Goal: Transaction & Acquisition: Book appointment/travel/reservation

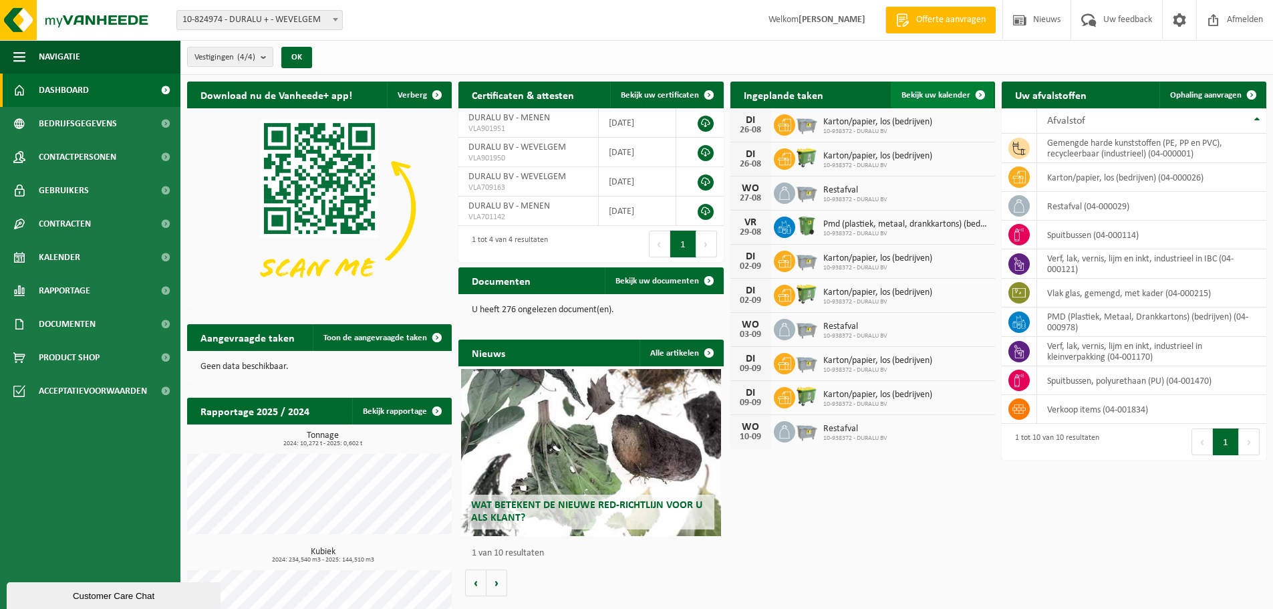
click at [951, 96] on span "Bekijk uw kalender" at bounding box center [936, 95] width 69 height 9
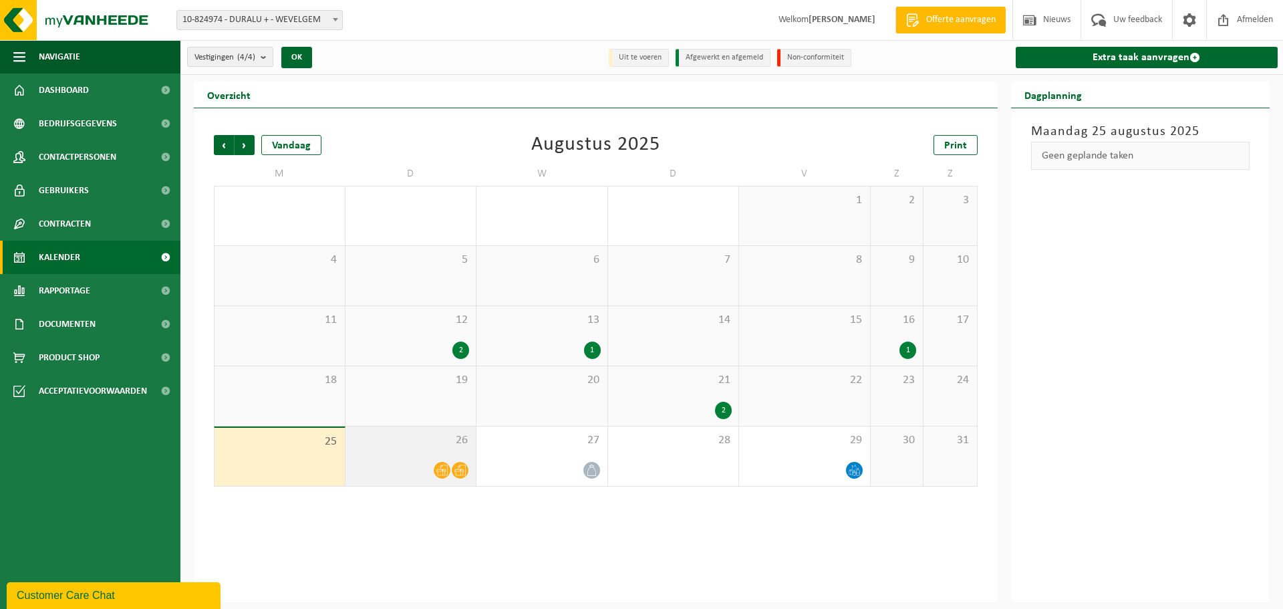
click at [430, 471] on div at bounding box center [411, 470] width 118 height 18
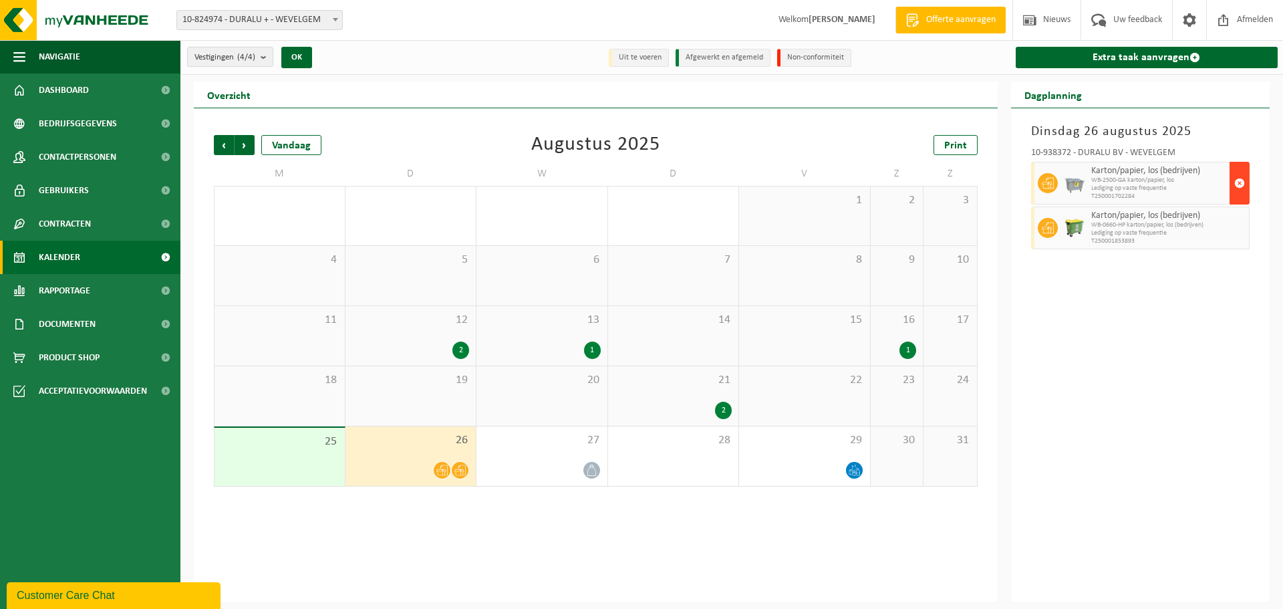
click at [1241, 183] on span "button" at bounding box center [1240, 183] width 11 height 27
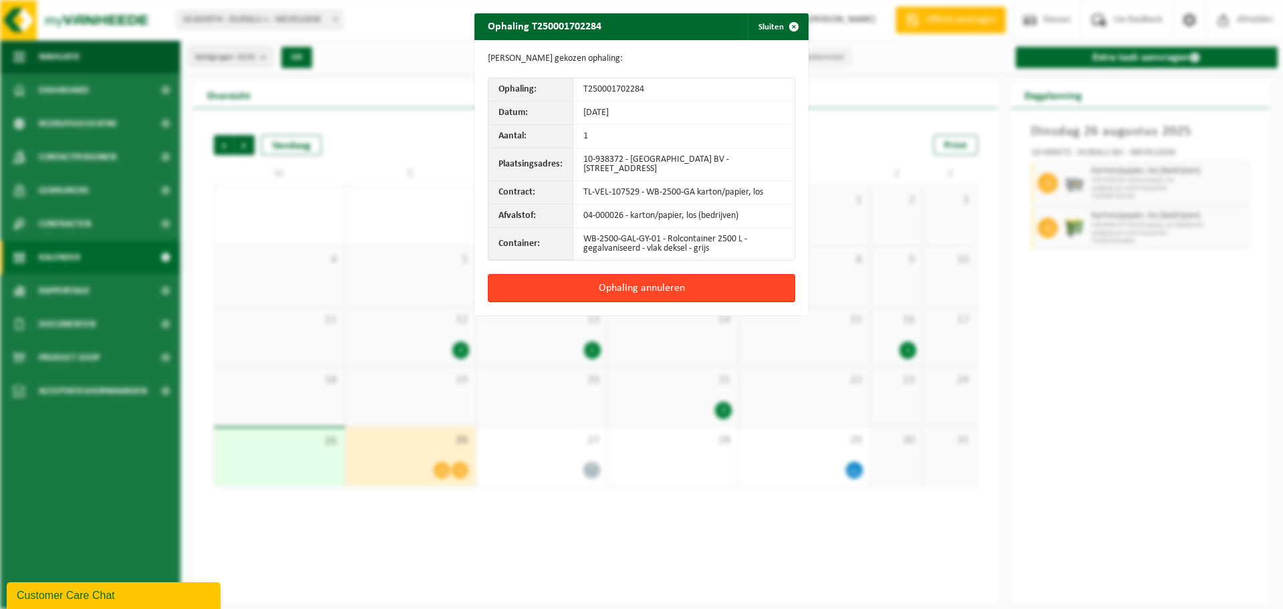
click at [638, 286] on button "Ophaling annuleren" at bounding box center [641, 288] width 307 height 28
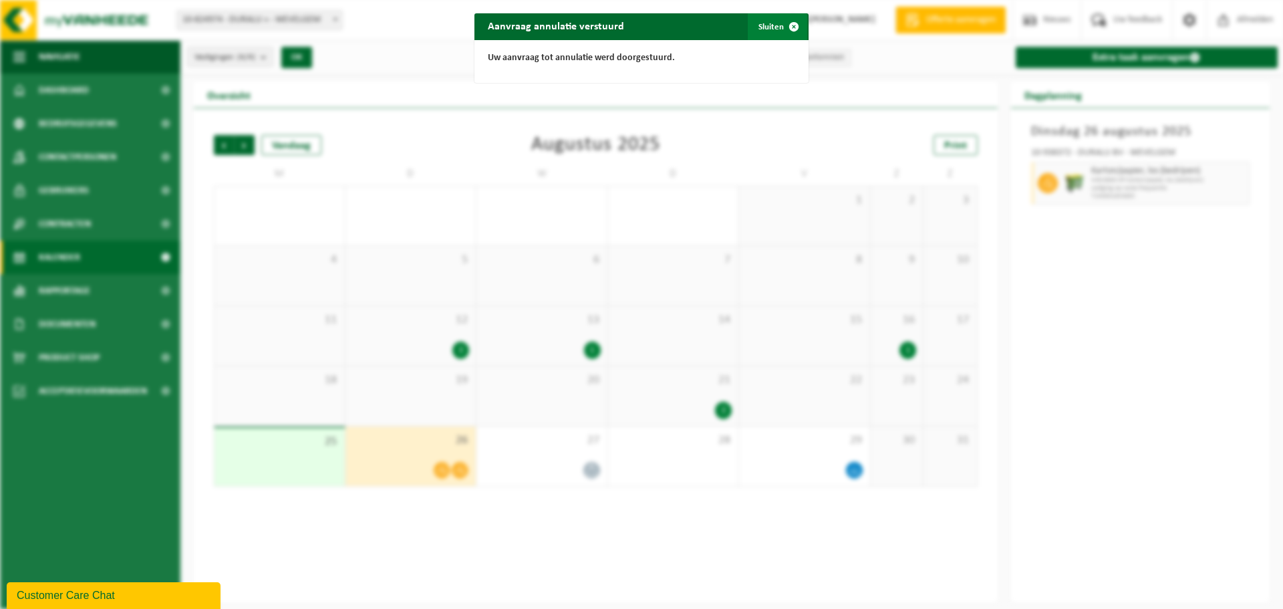
click at [768, 26] on button "Sluiten" at bounding box center [777, 26] width 59 height 27
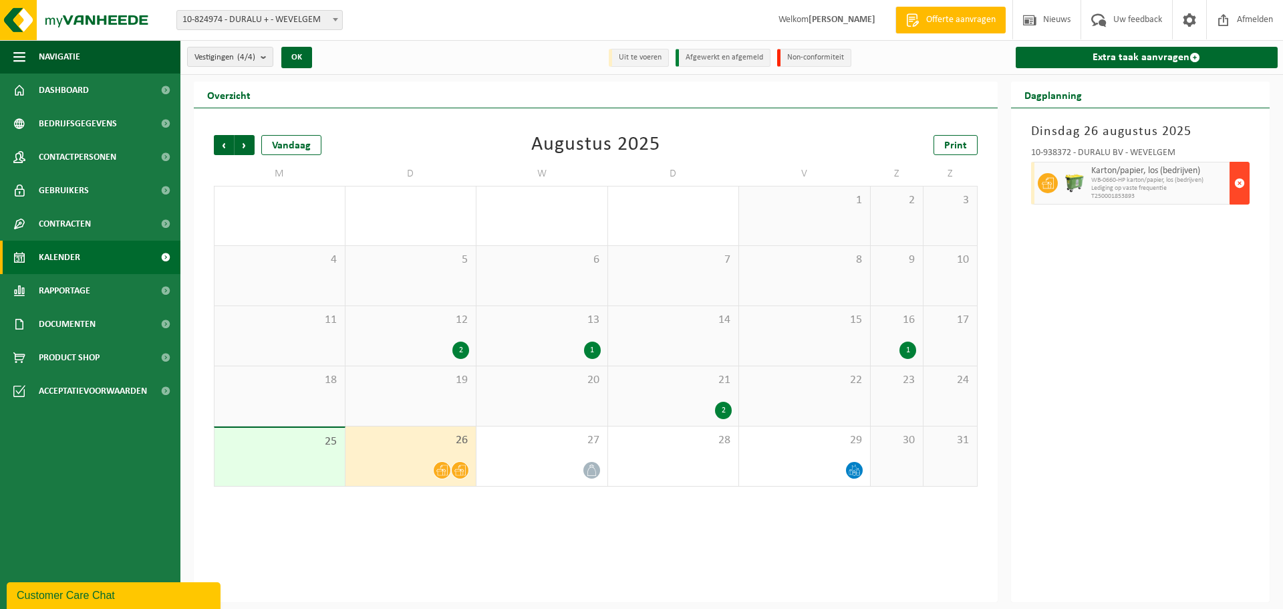
click at [1244, 189] on span "button" at bounding box center [1240, 183] width 11 height 27
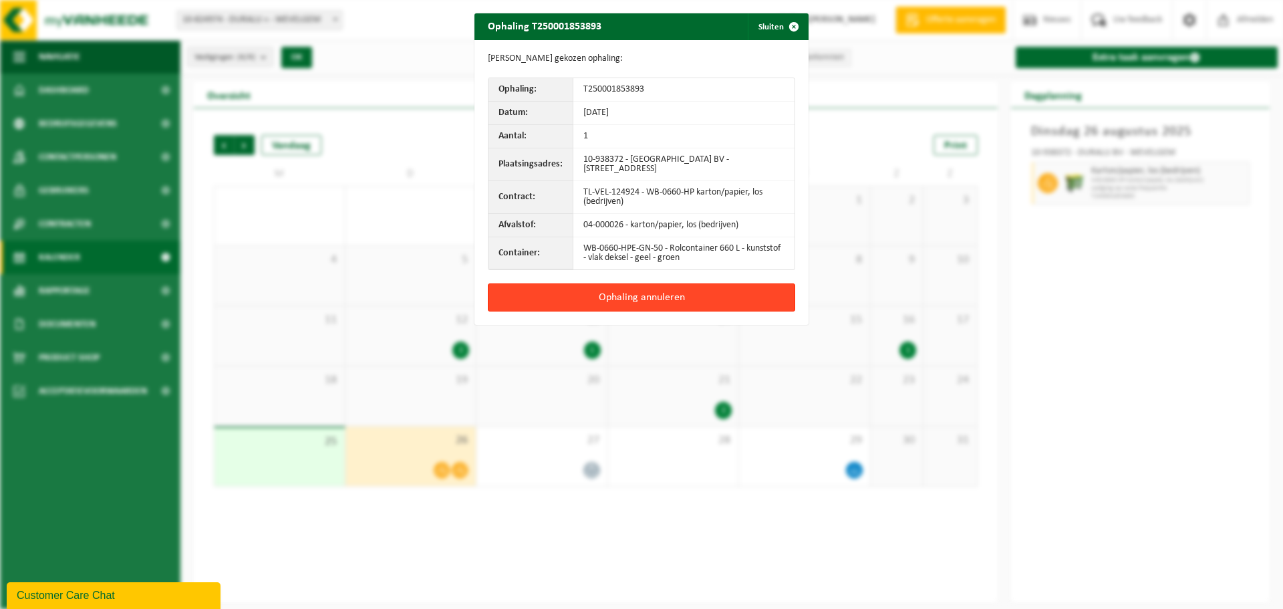
click at [636, 297] on button "Ophaling annuleren" at bounding box center [641, 297] width 307 height 28
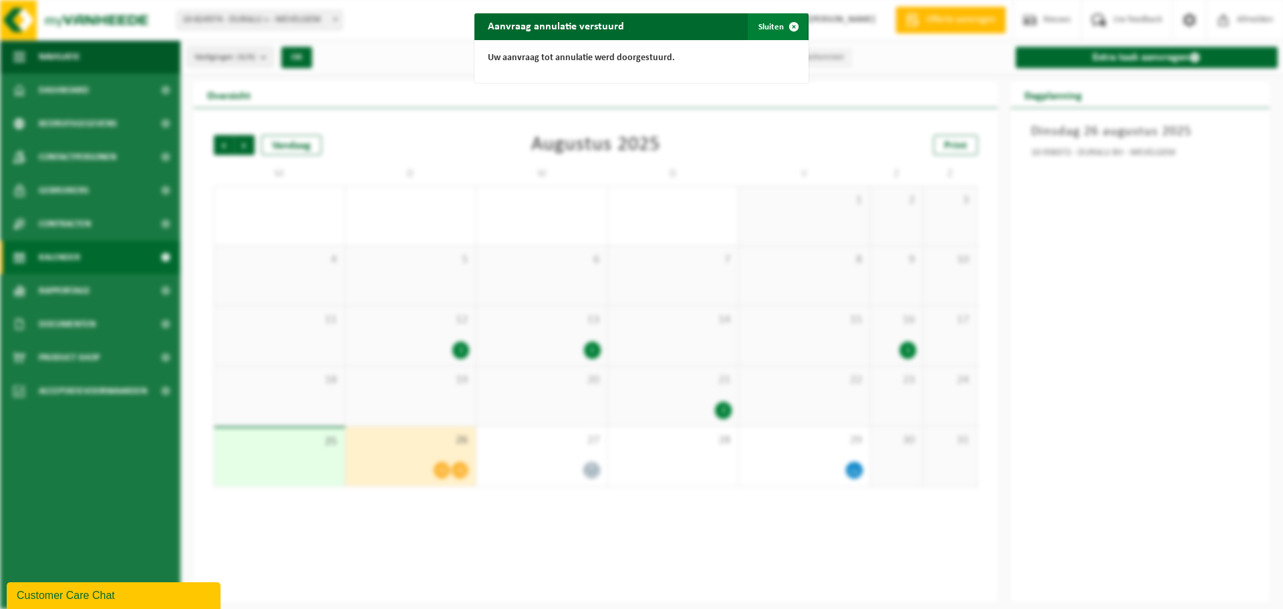
click at [788, 25] on span "button" at bounding box center [794, 26] width 27 height 27
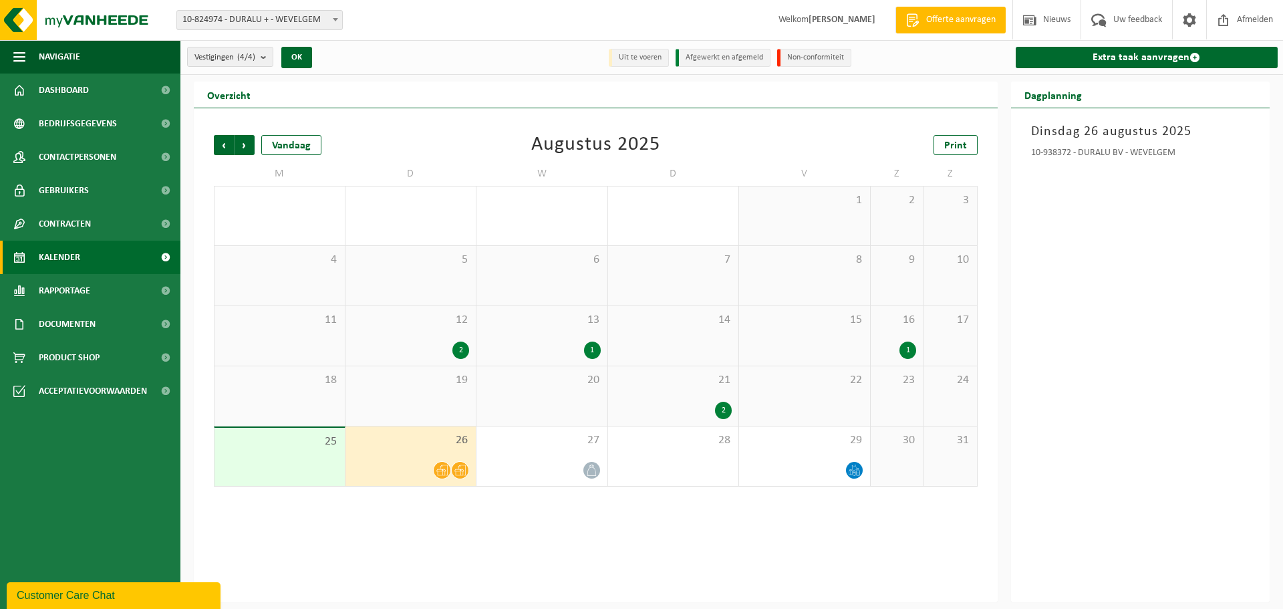
click at [57, 254] on span "Kalender" at bounding box center [59, 257] width 41 height 33
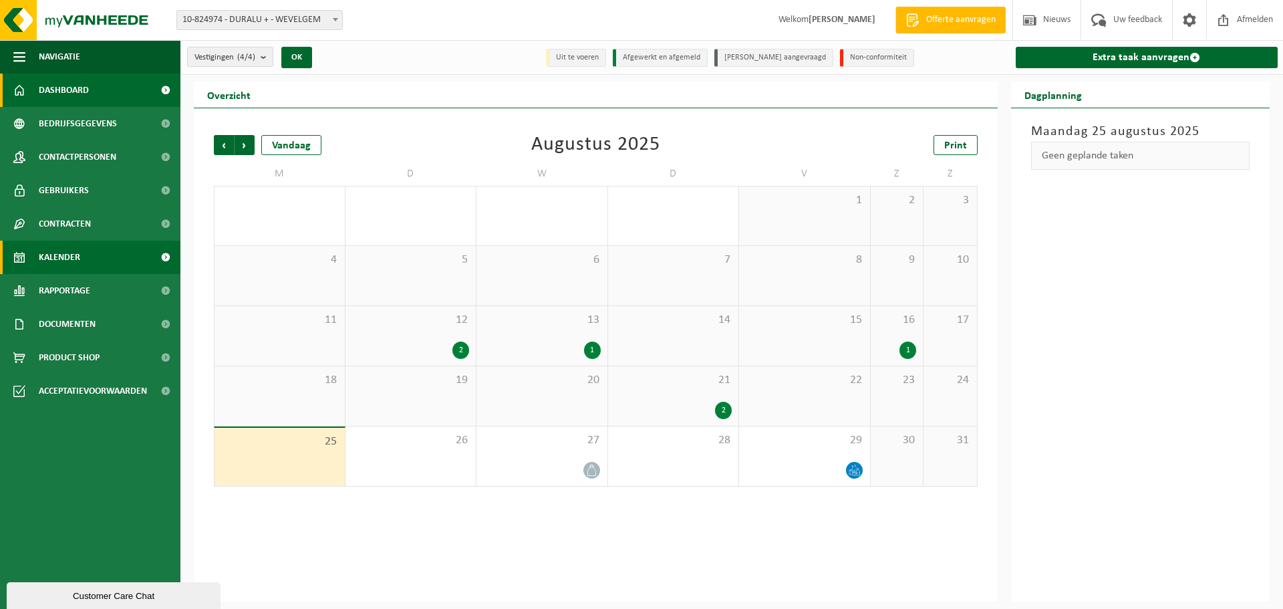
click at [74, 95] on span "Dashboard" at bounding box center [64, 90] width 50 height 33
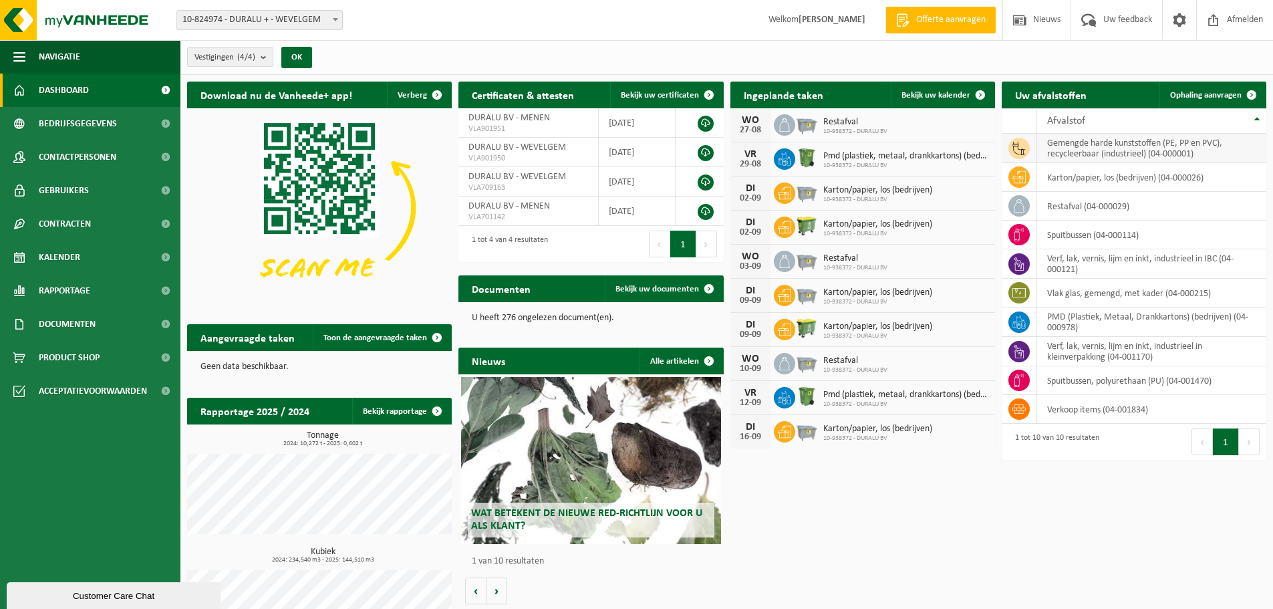
click at [1021, 145] on icon at bounding box center [1019, 148] width 13 height 13
click at [1070, 152] on td "gemengde harde kunststoffen (PE, PP en PVC), recycleerbaar (industrieel) (04-00…" at bounding box center [1151, 148] width 229 height 29
click at [1099, 149] on td "gemengde harde kunststoffen (PE, PP en PVC), recycleerbaar (industrieel) (04-00…" at bounding box center [1151, 148] width 229 height 29
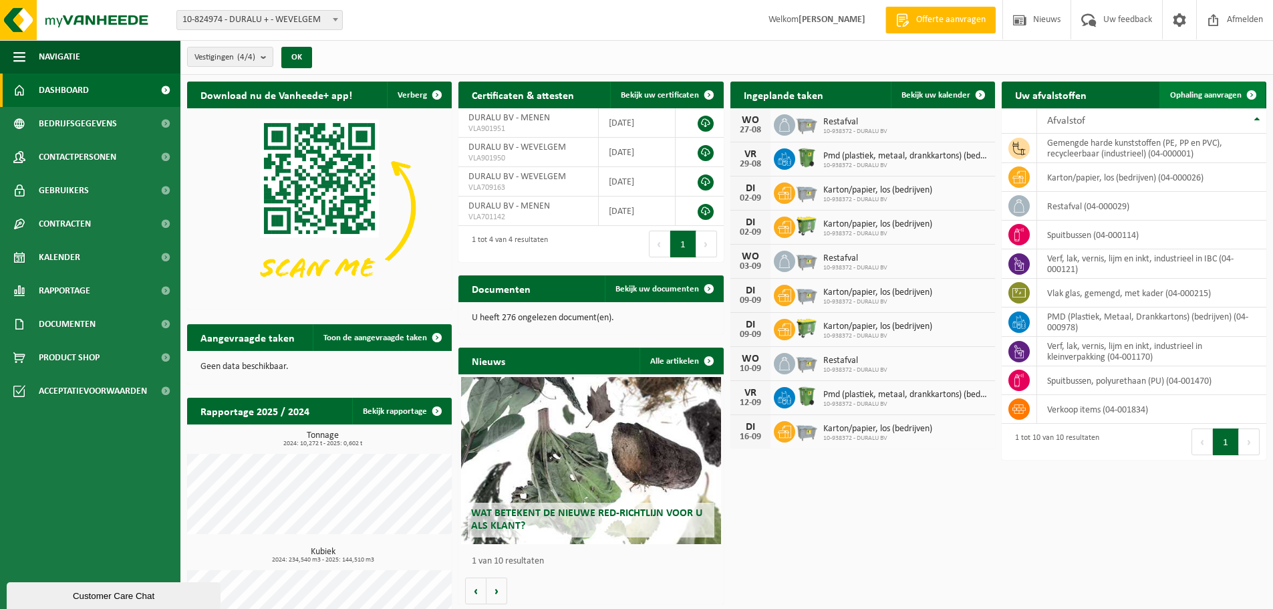
click at [1202, 91] on span "Ophaling aanvragen" at bounding box center [1206, 95] width 72 height 9
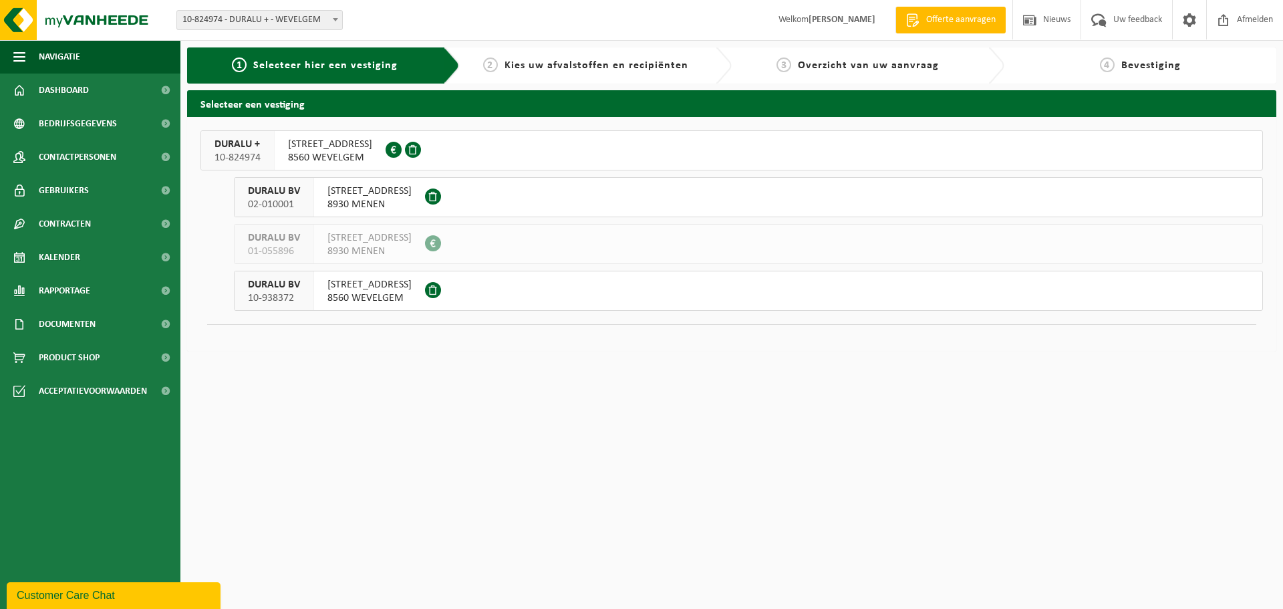
click at [345, 150] on span "[STREET_ADDRESS]" at bounding box center [330, 144] width 84 height 13
click at [363, 293] on span "8560 WEVELGEM" at bounding box center [370, 297] width 84 height 13
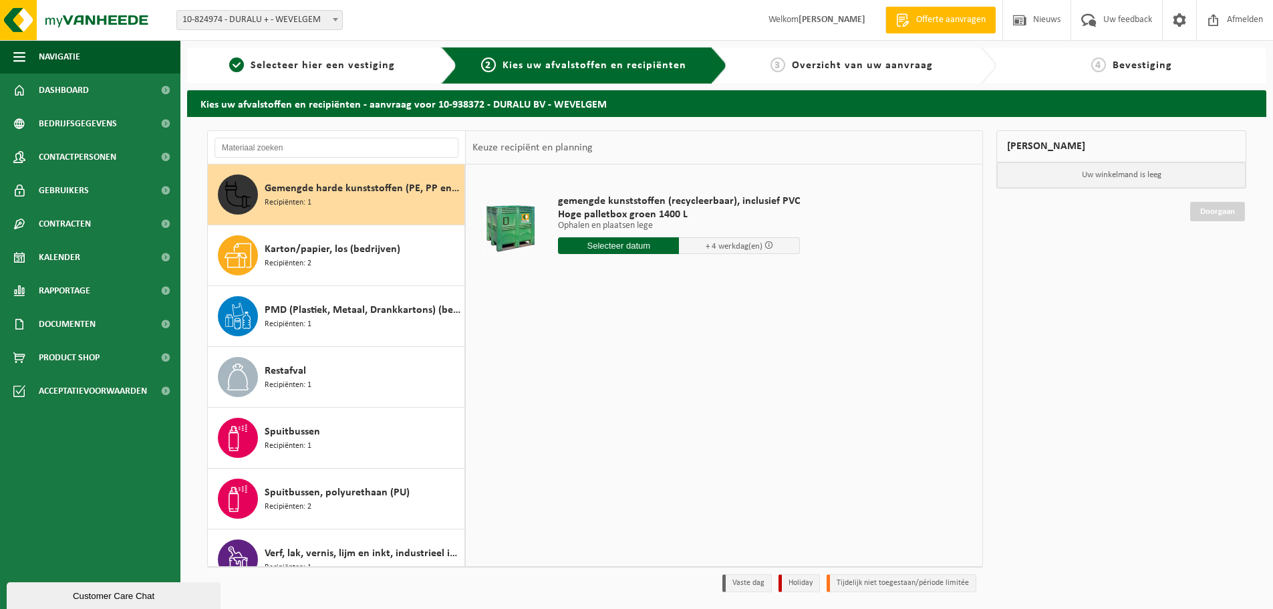
click at [624, 247] on input "text" at bounding box center [618, 245] width 121 height 17
click at [590, 410] on div "26" at bounding box center [593, 406] width 23 height 21
type input "Van 2025-08-26"
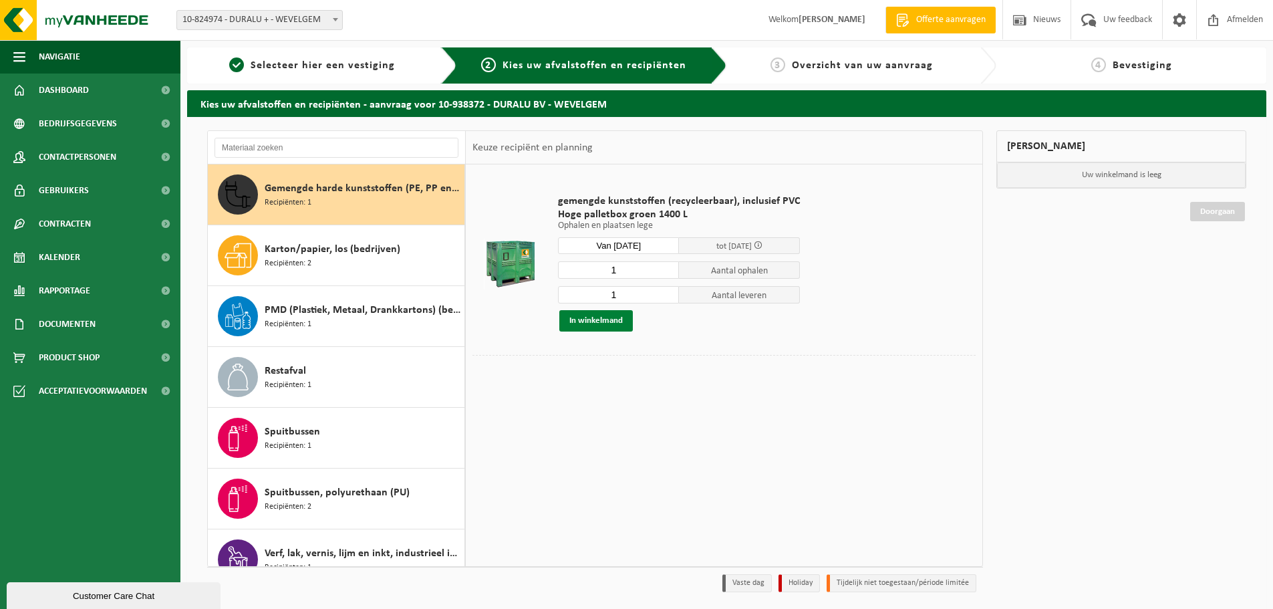
click at [605, 323] on button "In winkelmand" at bounding box center [596, 320] width 74 height 21
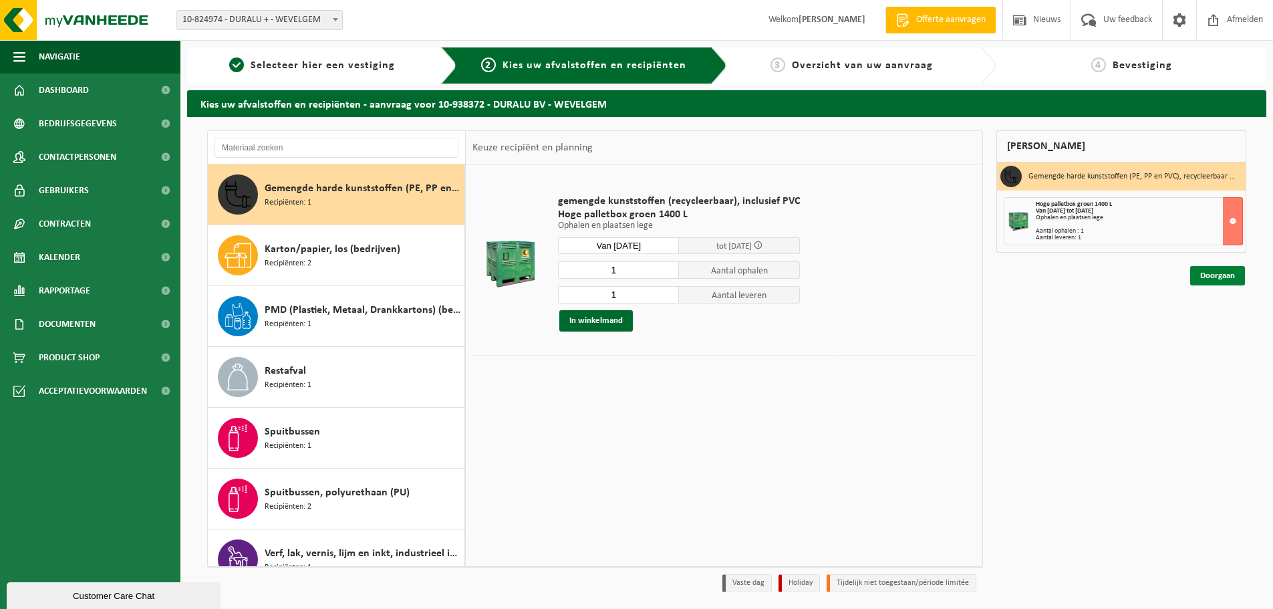
click at [1231, 277] on link "Doorgaan" at bounding box center [1217, 275] width 55 height 19
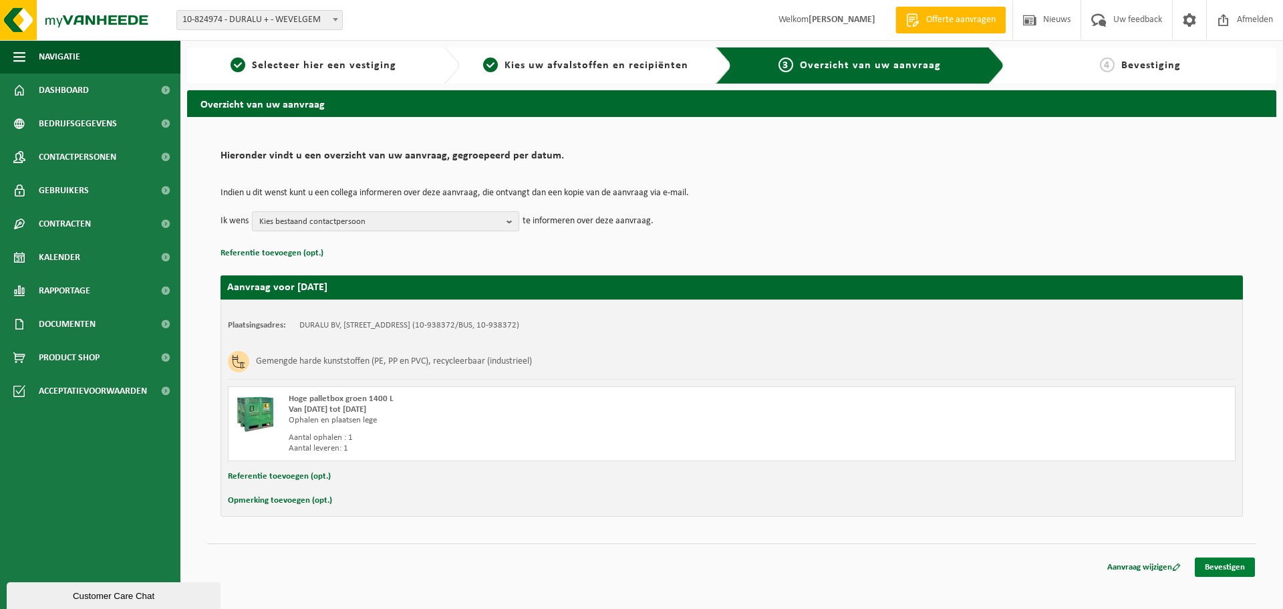
click at [1231, 570] on link "Bevestigen" at bounding box center [1225, 566] width 60 height 19
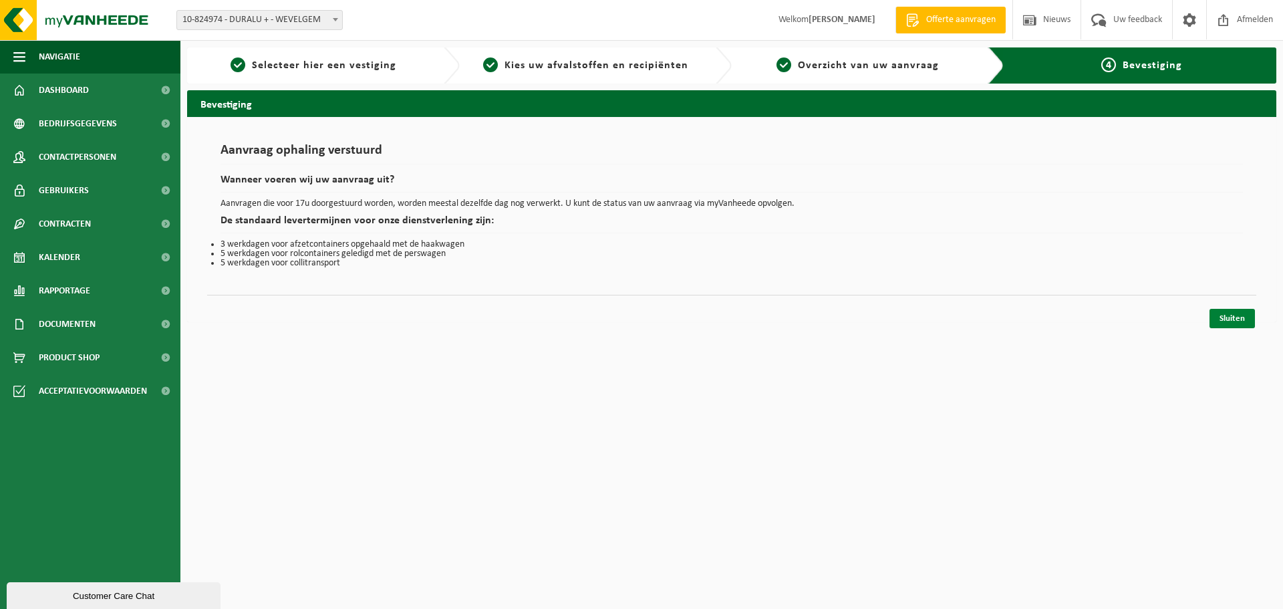
click at [1245, 319] on link "Sluiten" at bounding box center [1232, 318] width 45 height 19
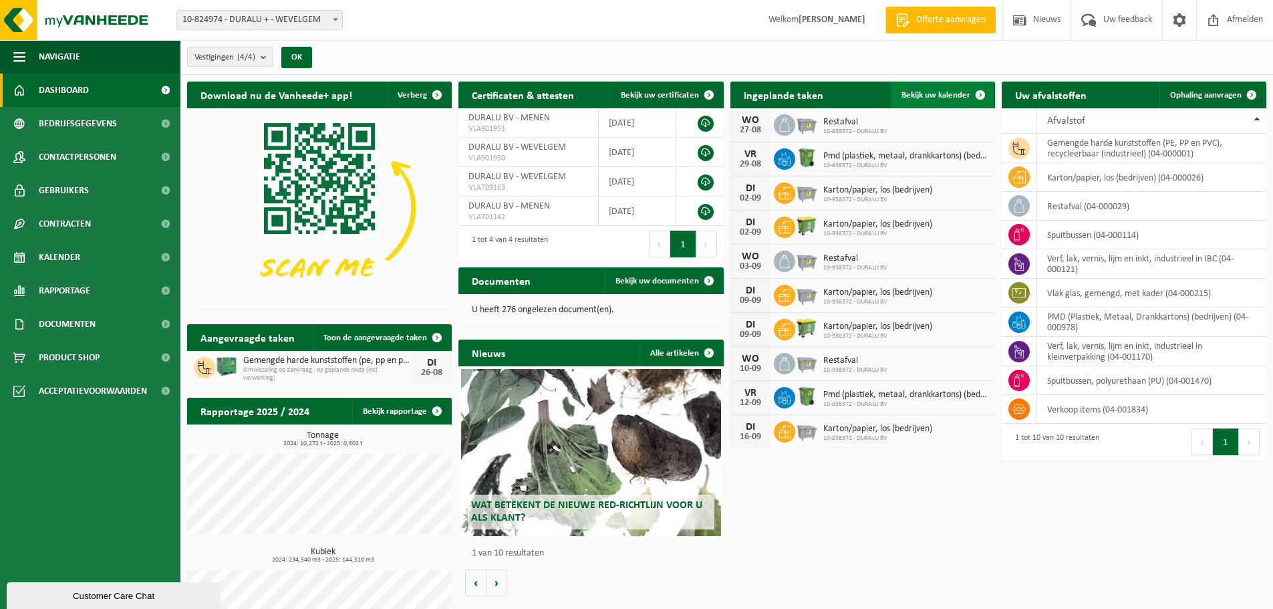
click at [922, 96] on span "Bekijk uw kalender" at bounding box center [936, 95] width 69 height 9
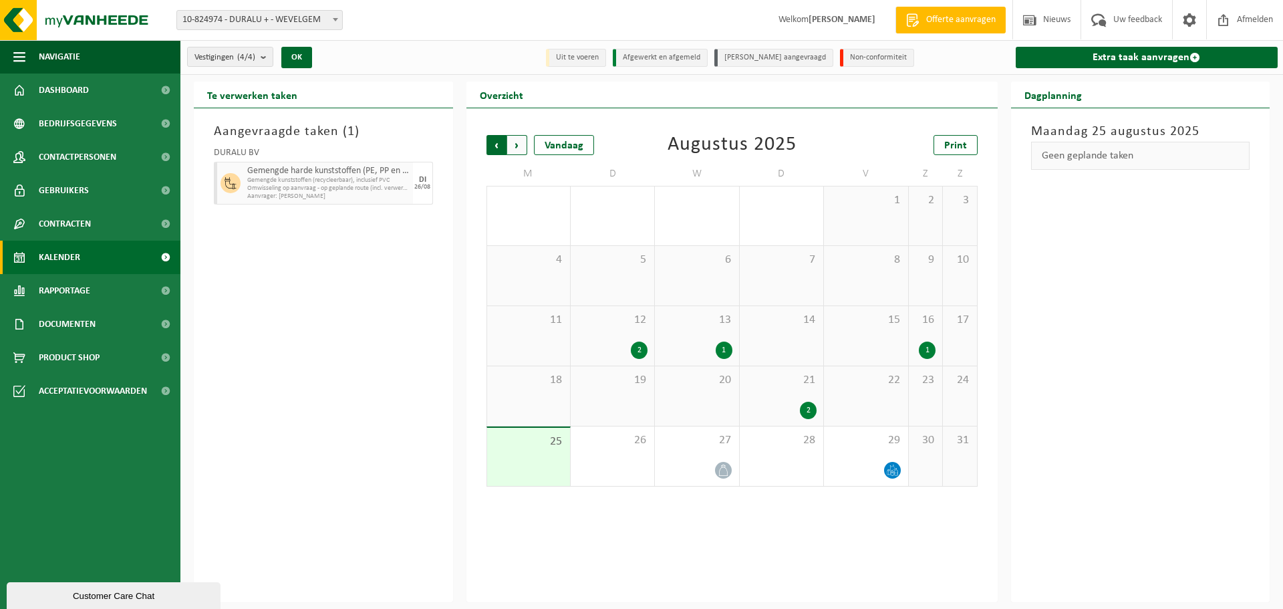
click at [513, 145] on span "Volgende" at bounding box center [517, 145] width 20 height 20
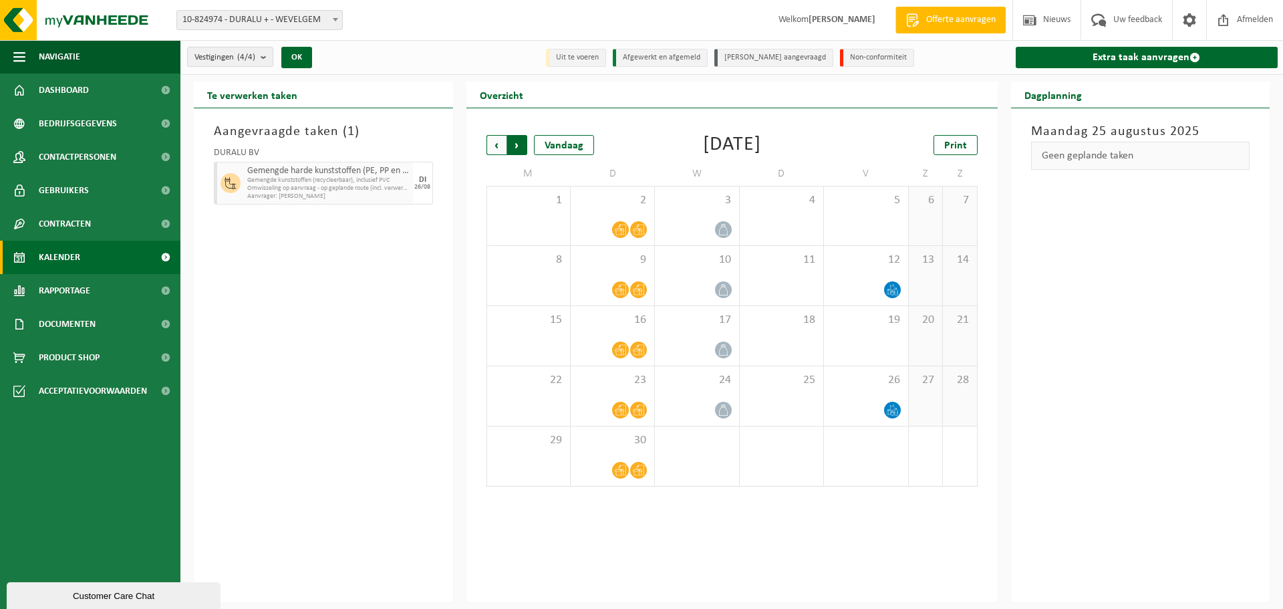
click at [500, 145] on span "Vorige" at bounding box center [497, 145] width 20 height 20
